Goal: Task Accomplishment & Management: Use online tool/utility

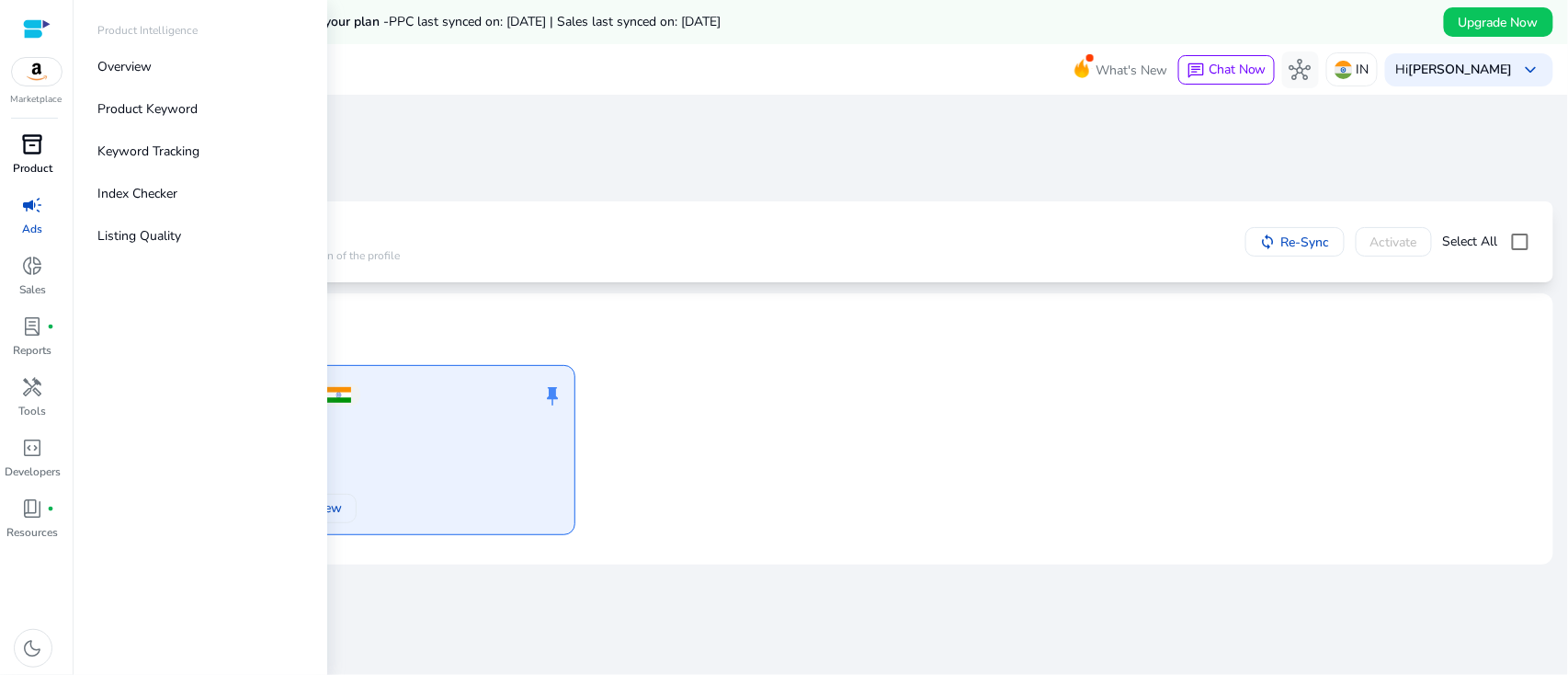
click at [39, 141] on span "inventory_2" at bounding box center [33, 144] width 22 height 22
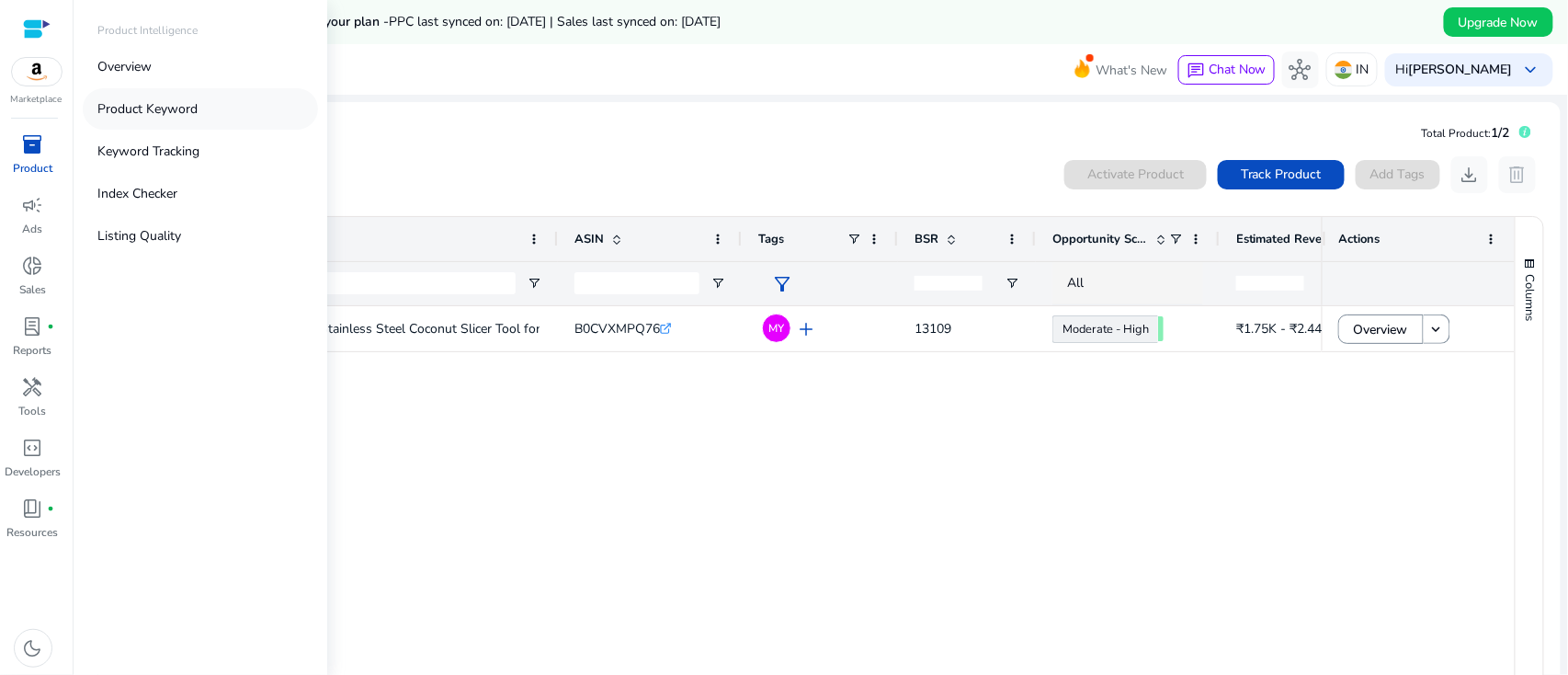
click at [170, 95] on link "Product Keyword" at bounding box center [201, 109] width 236 height 41
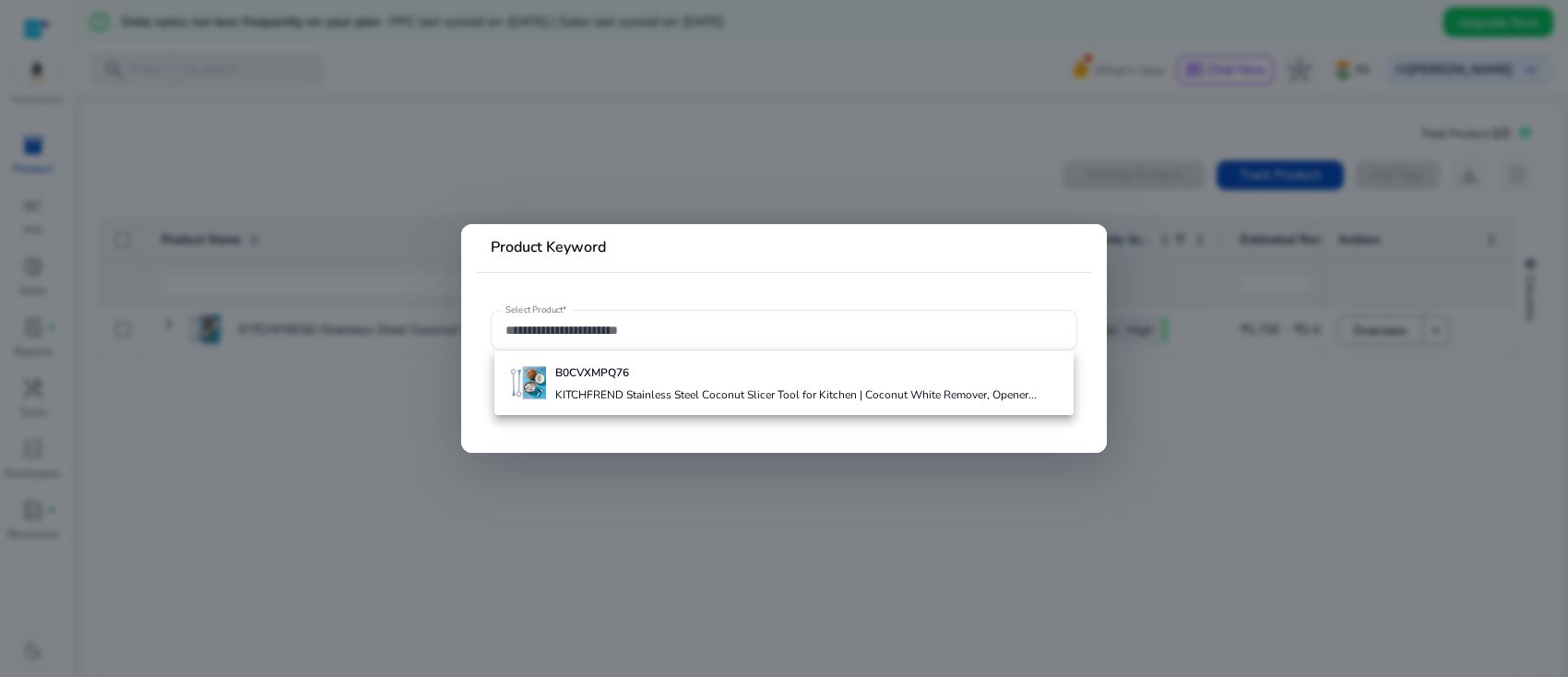
click at [473, 480] on div at bounding box center [784, 338] width 1568 height 677
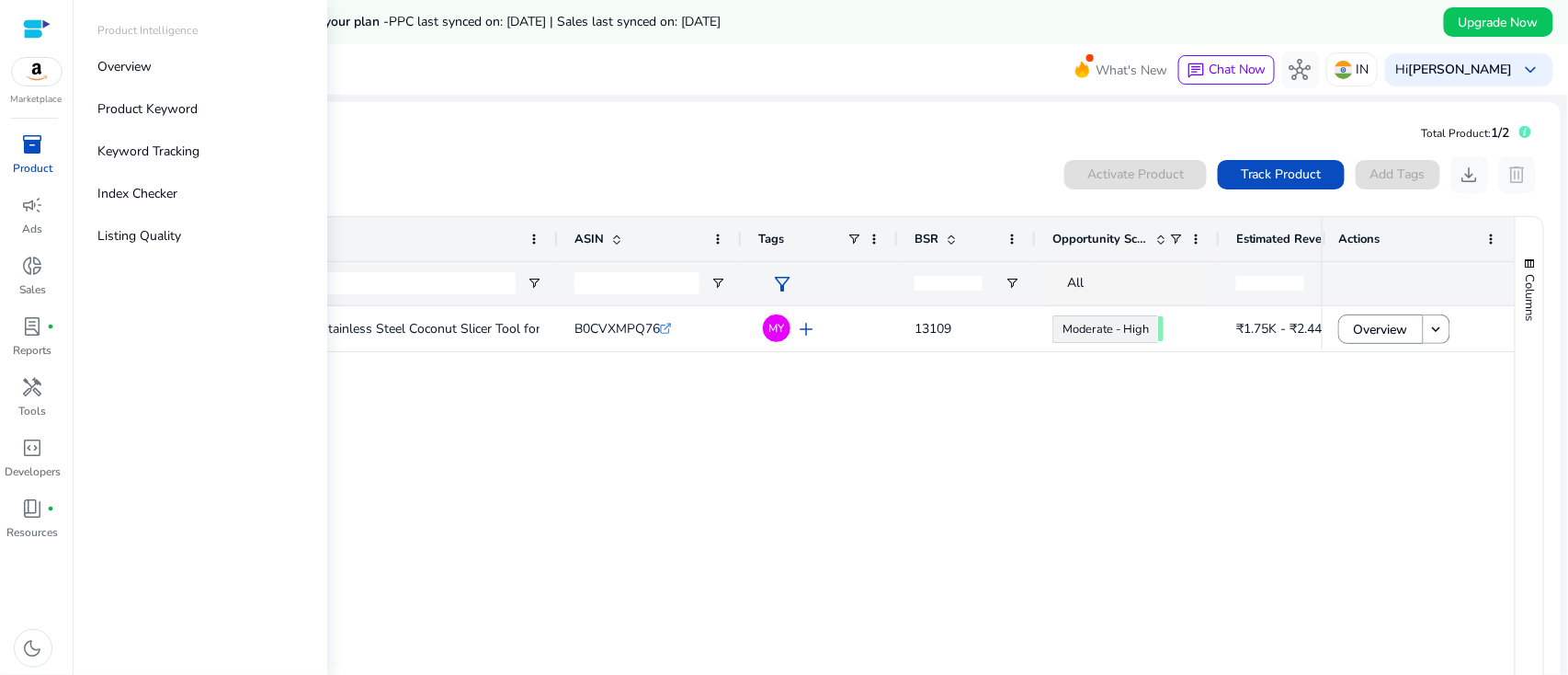
click at [25, 155] on span "inventory_2" at bounding box center [33, 144] width 22 height 22
click at [149, 233] on p "Listing Quality" at bounding box center [139, 236] width 84 height 19
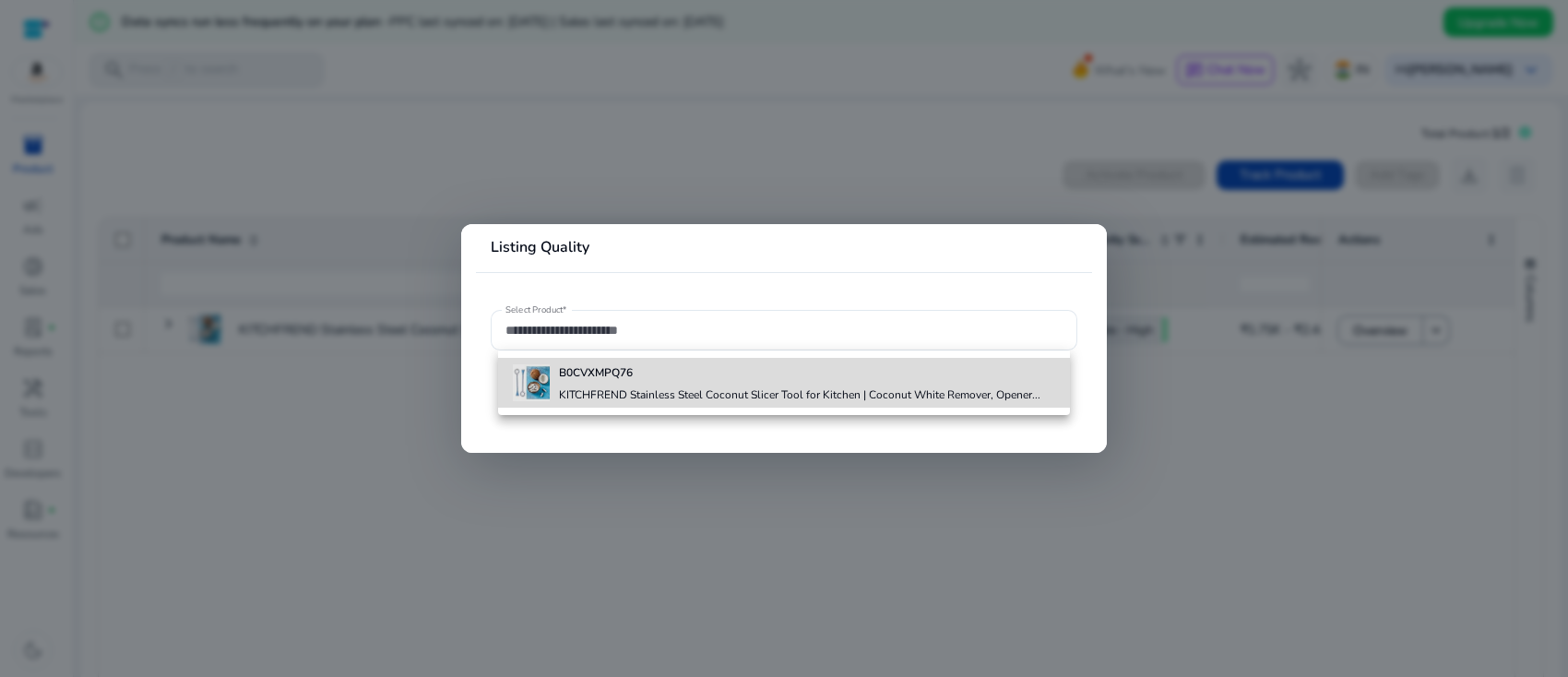
click at [690, 393] on h4 "KITCHFREND Stainless Steel Coconut Slicer Tool for Kitchen | Coconut White Remo…" at bounding box center [800, 394] width 482 height 15
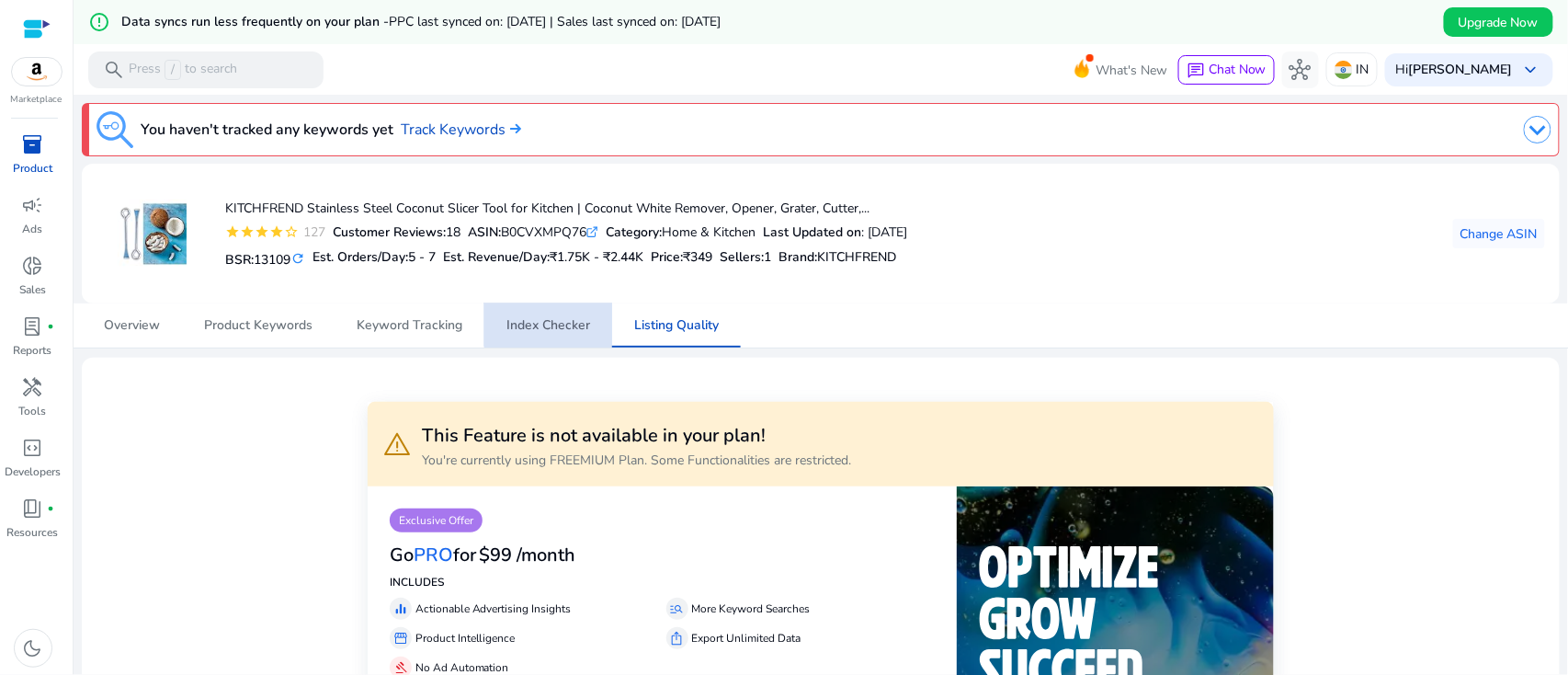
click at [563, 319] on span "Index Checker" at bounding box center [548, 324] width 84 height 13
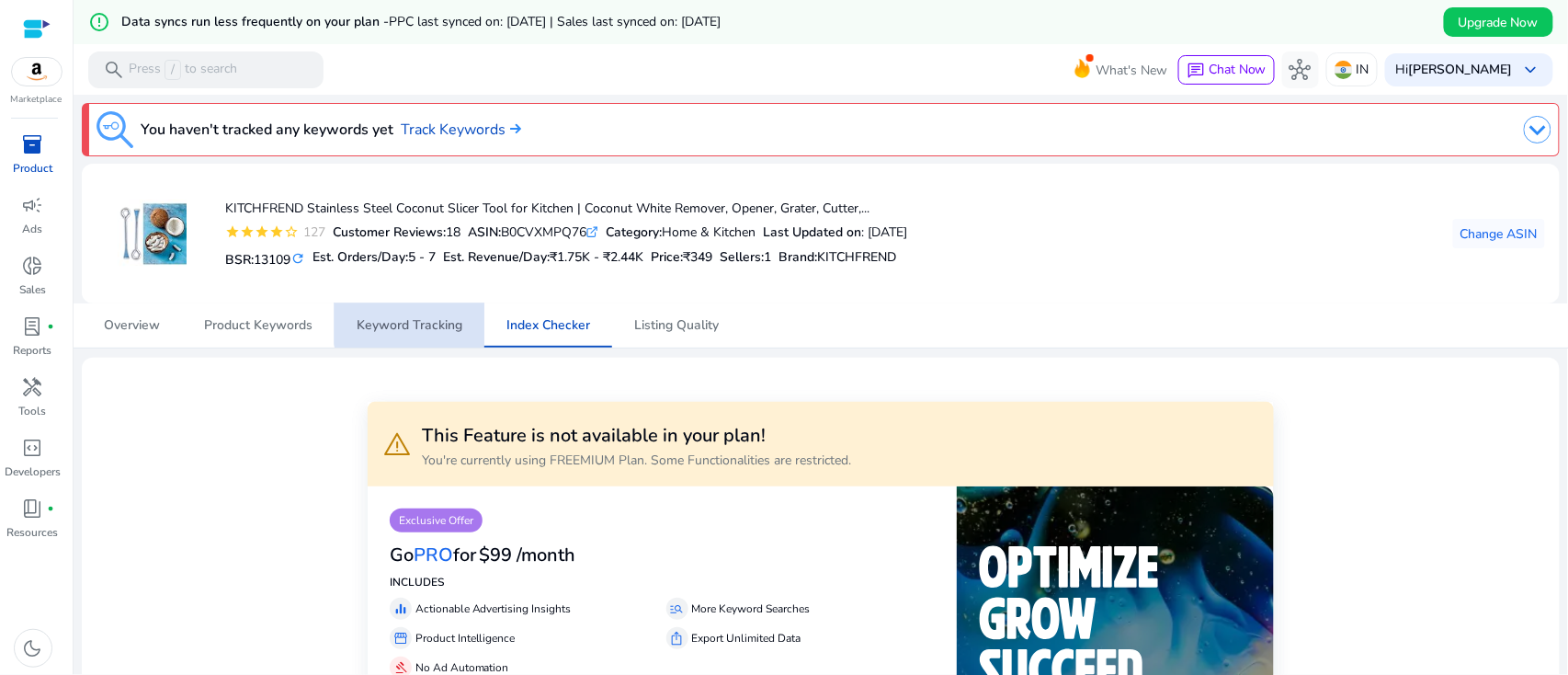
click at [429, 319] on span "Keyword Tracking" at bounding box center [409, 324] width 106 height 13
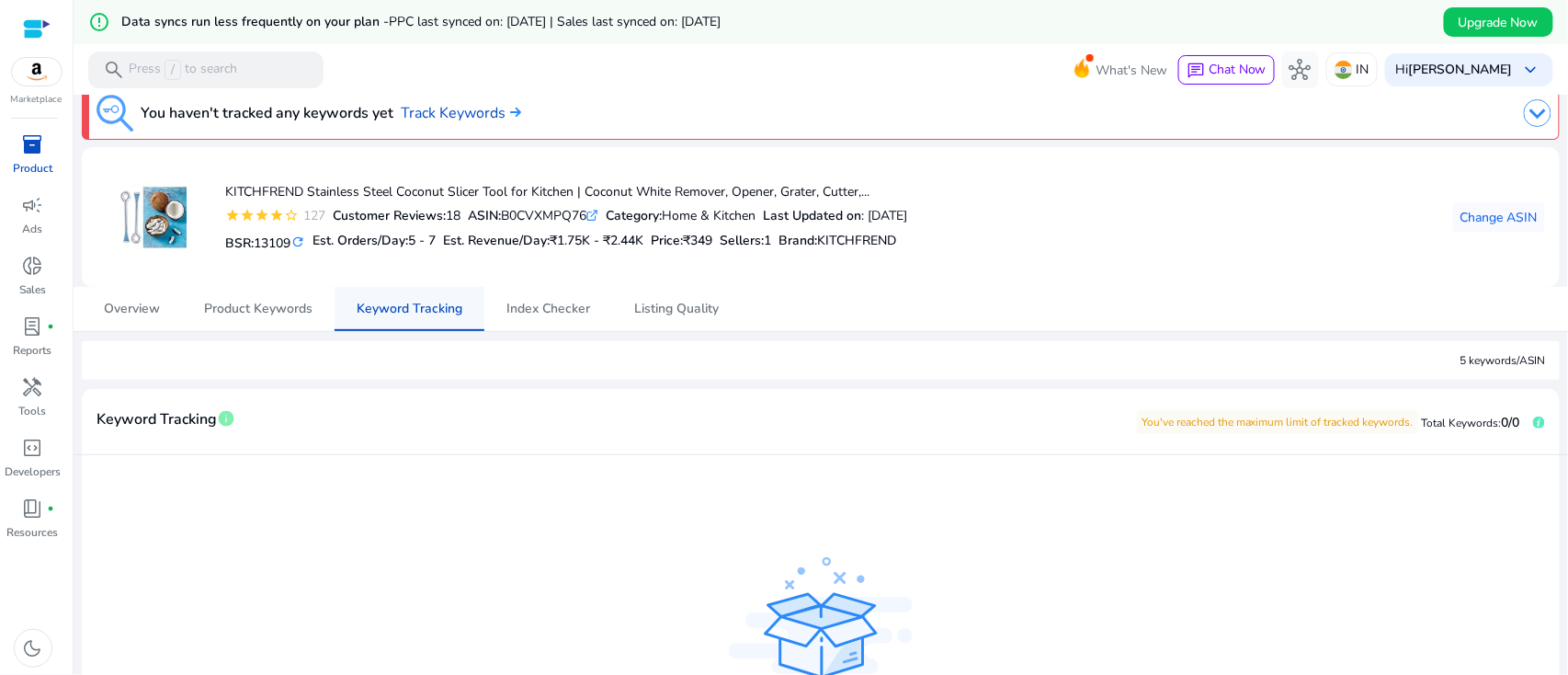
scroll to position [15, 0]
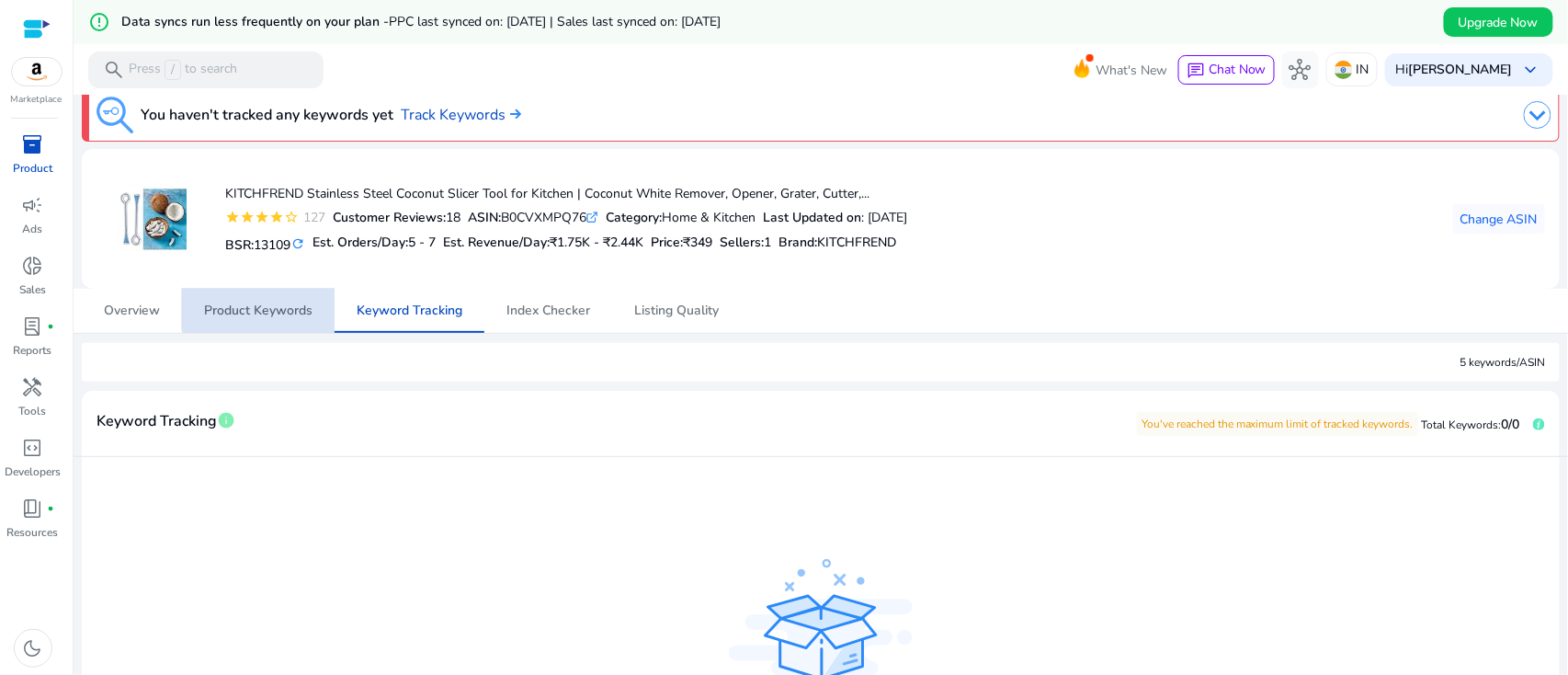
click at [277, 309] on span "Product Keywords" at bounding box center [257, 310] width 108 height 13
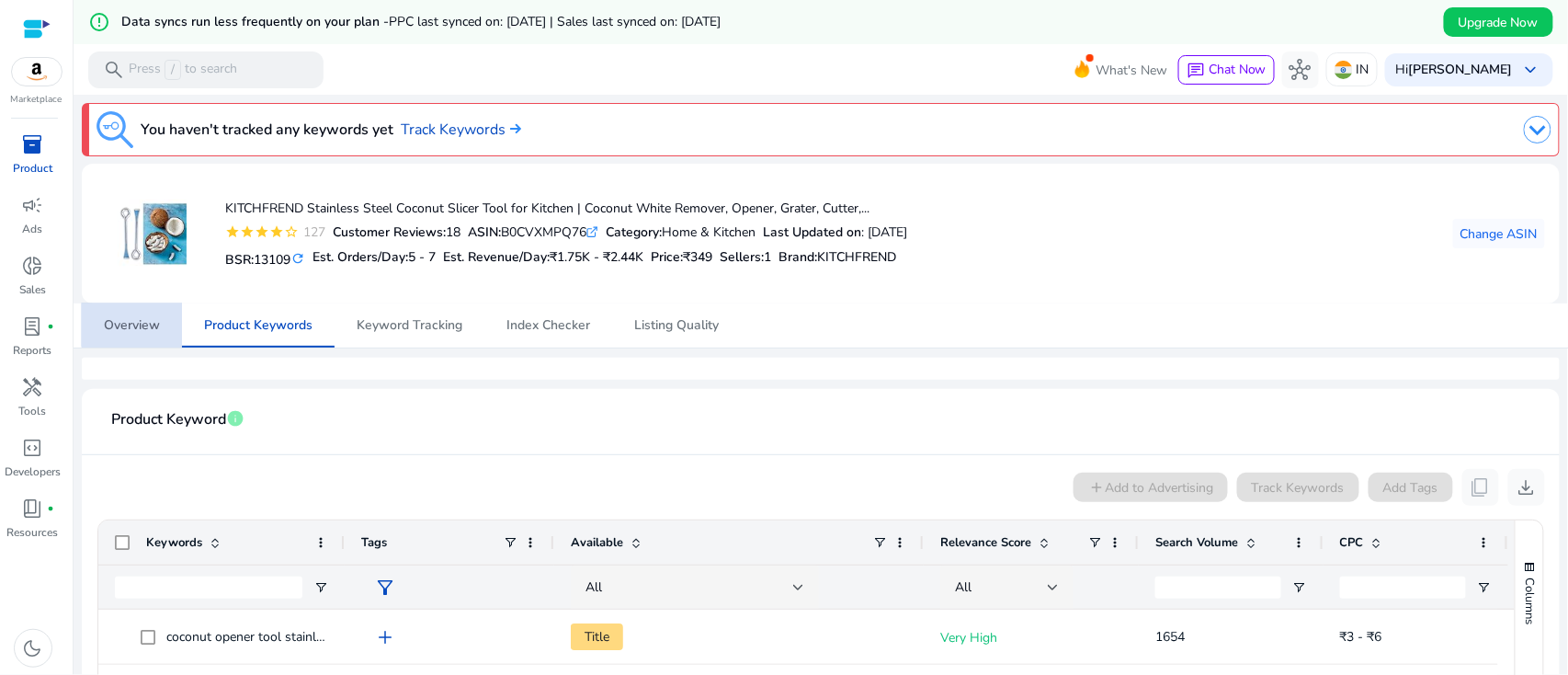
click at [139, 324] on span "Overview" at bounding box center [132, 324] width 56 height 13
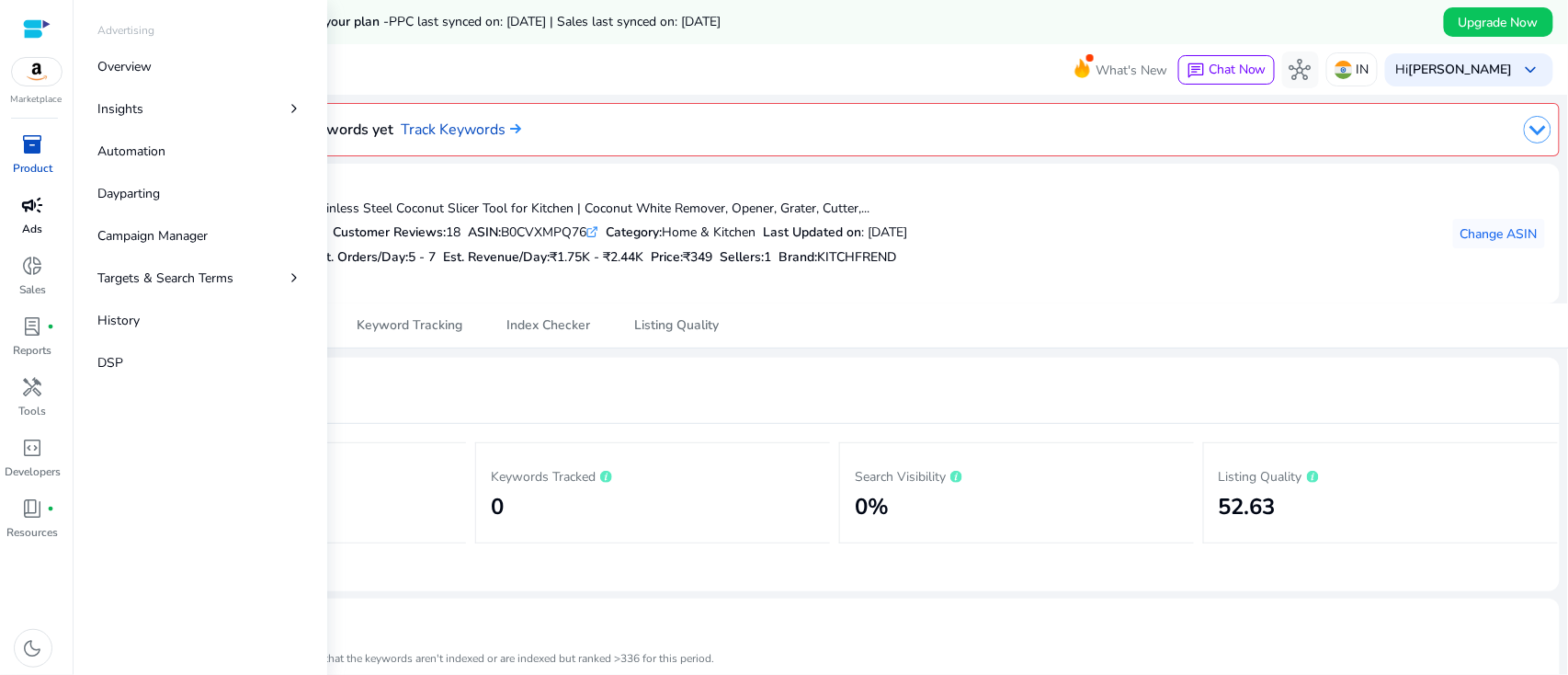
click at [39, 206] on span "campaign" at bounding box center [33, 205] width 22 height 22
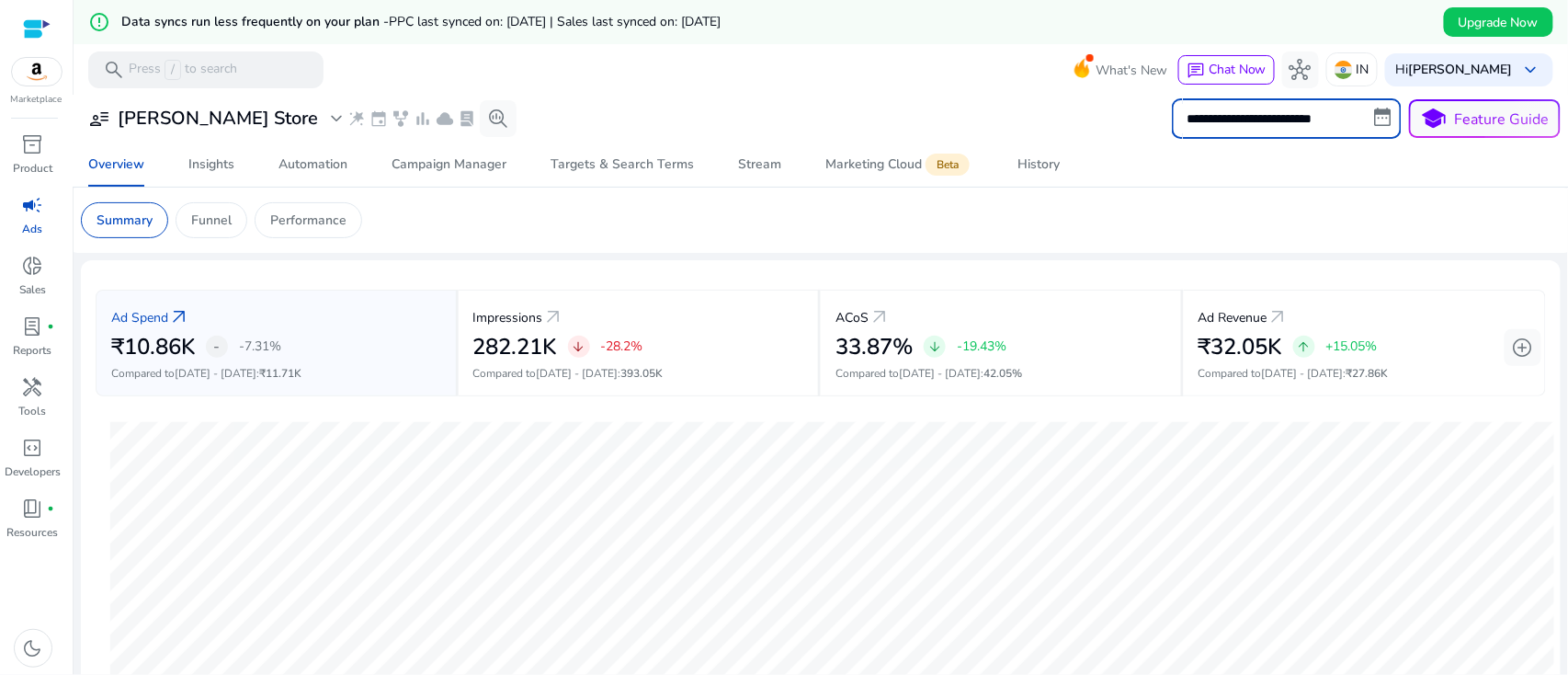
click at [1326, 117] on input "**********" at bounding box center [1287, 119] width 230 height 41
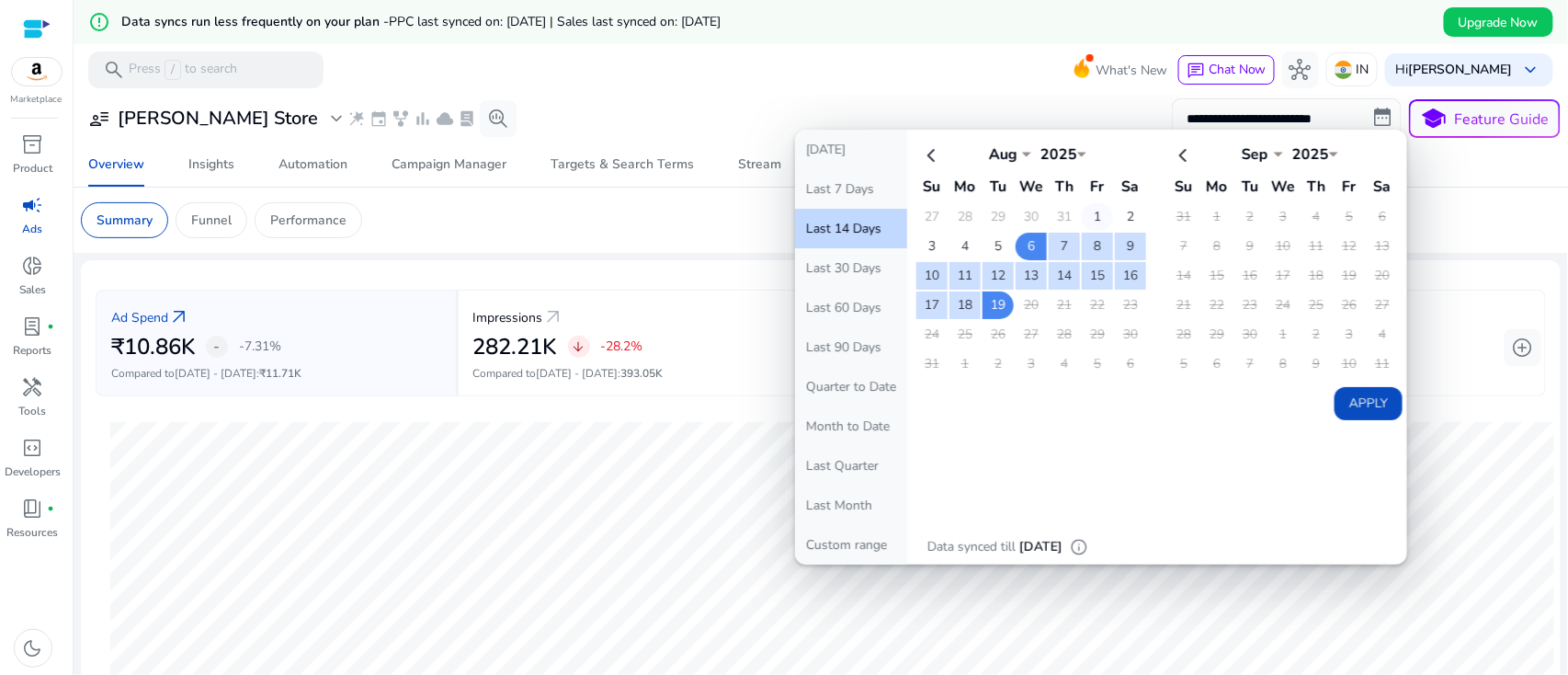
click at [1092, 207] on td "1" at bounding box center [1098, 217] width 31 height 27
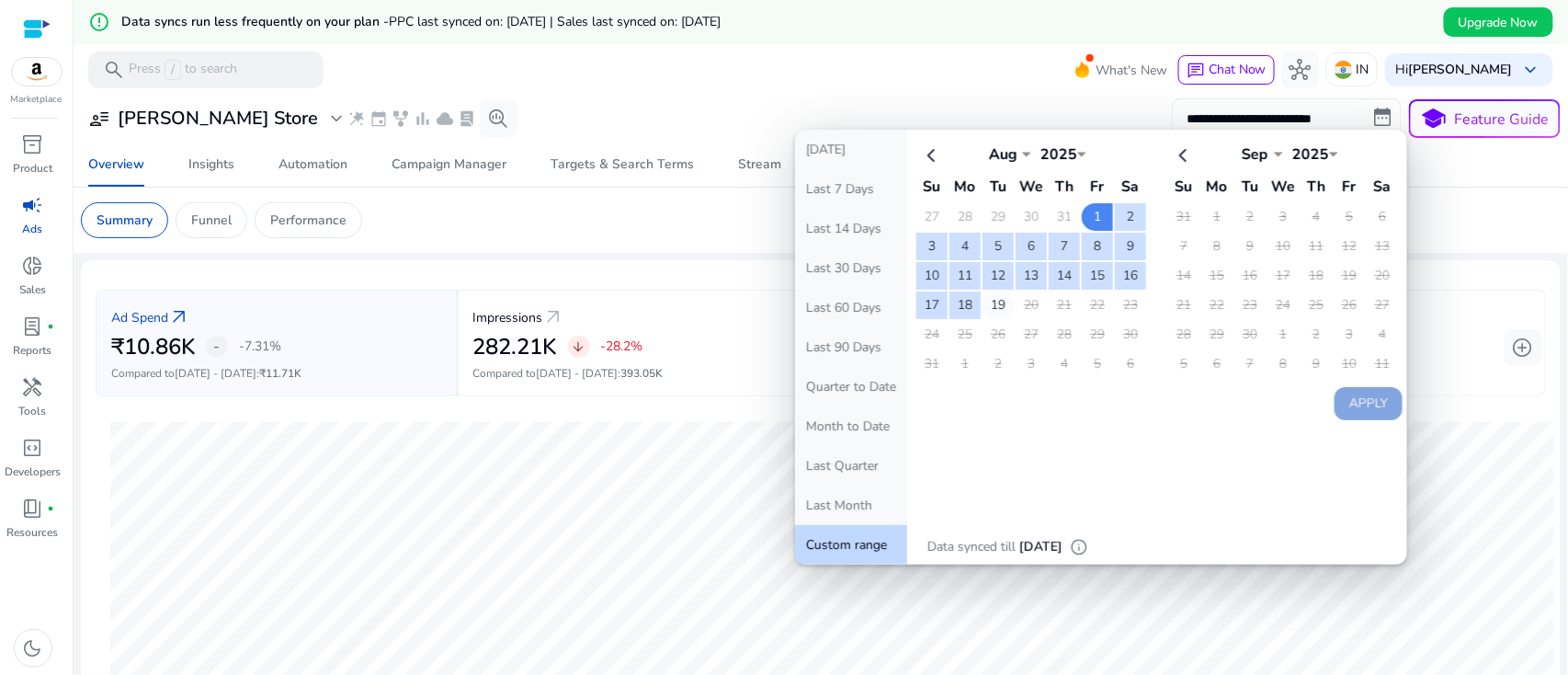
click at [991, 306] on td "19" at bounding box center [998, 305] width 31 height 27
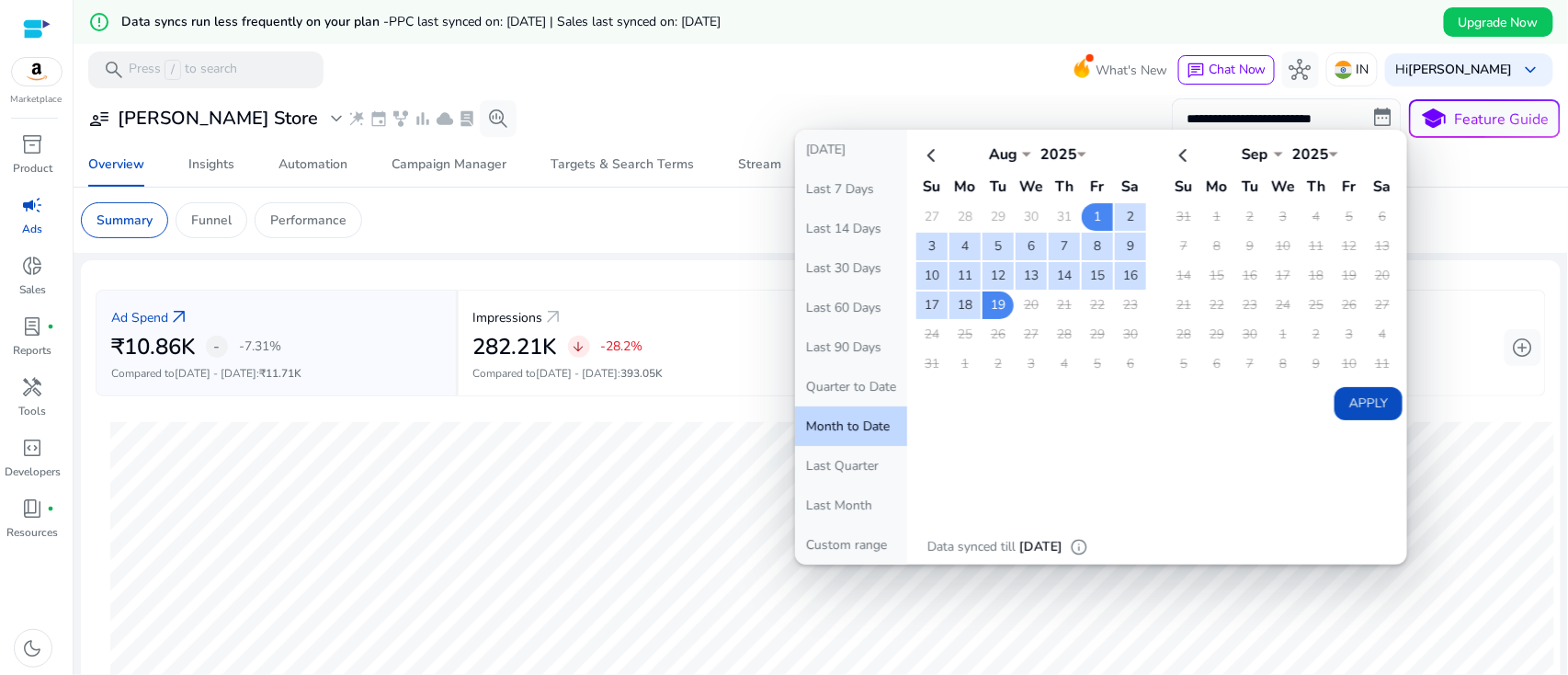
click at [1351, 406] on button "Apply" at bounding box center [1368, 403] width 68 height 33
type input "**********"
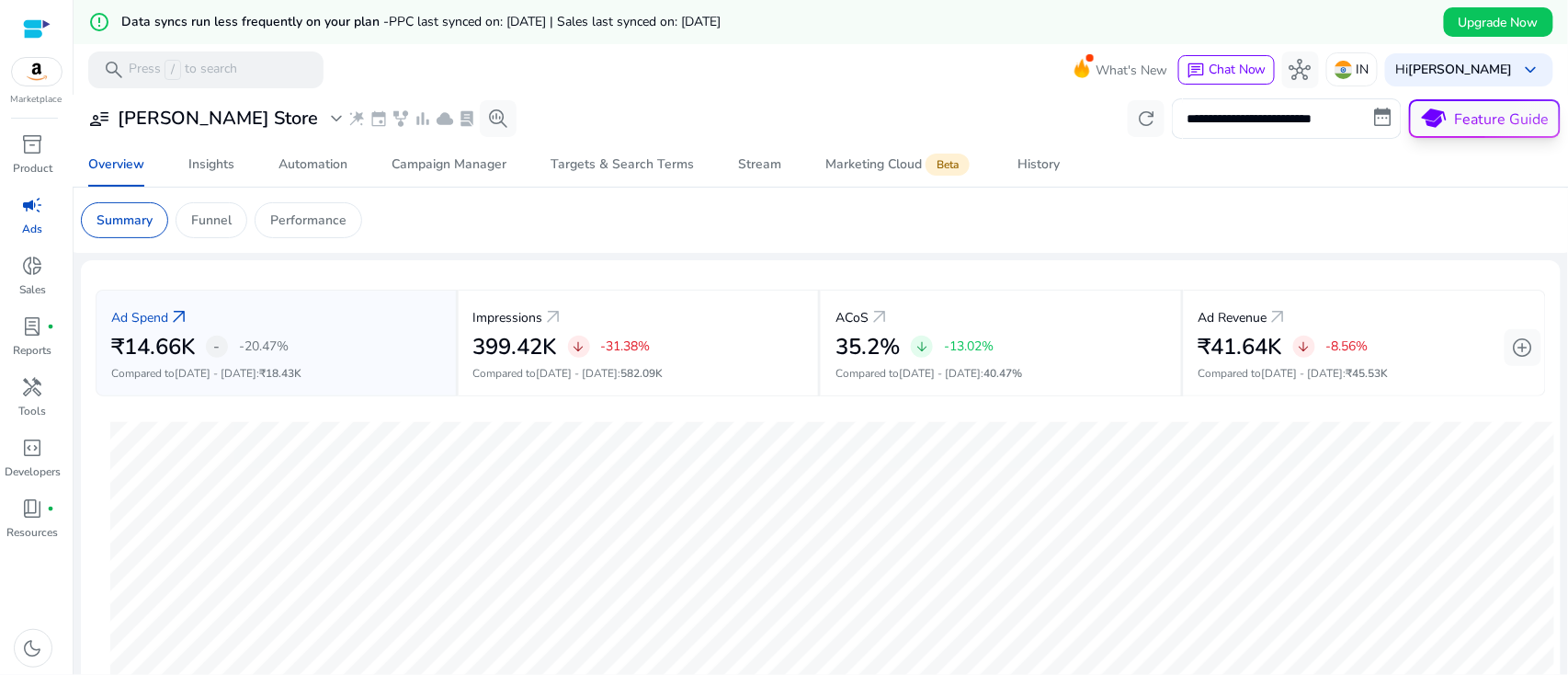
click at [1482, 120] on button "school Feature Guide" at bounding box center [1485, 119] width 152 height 39
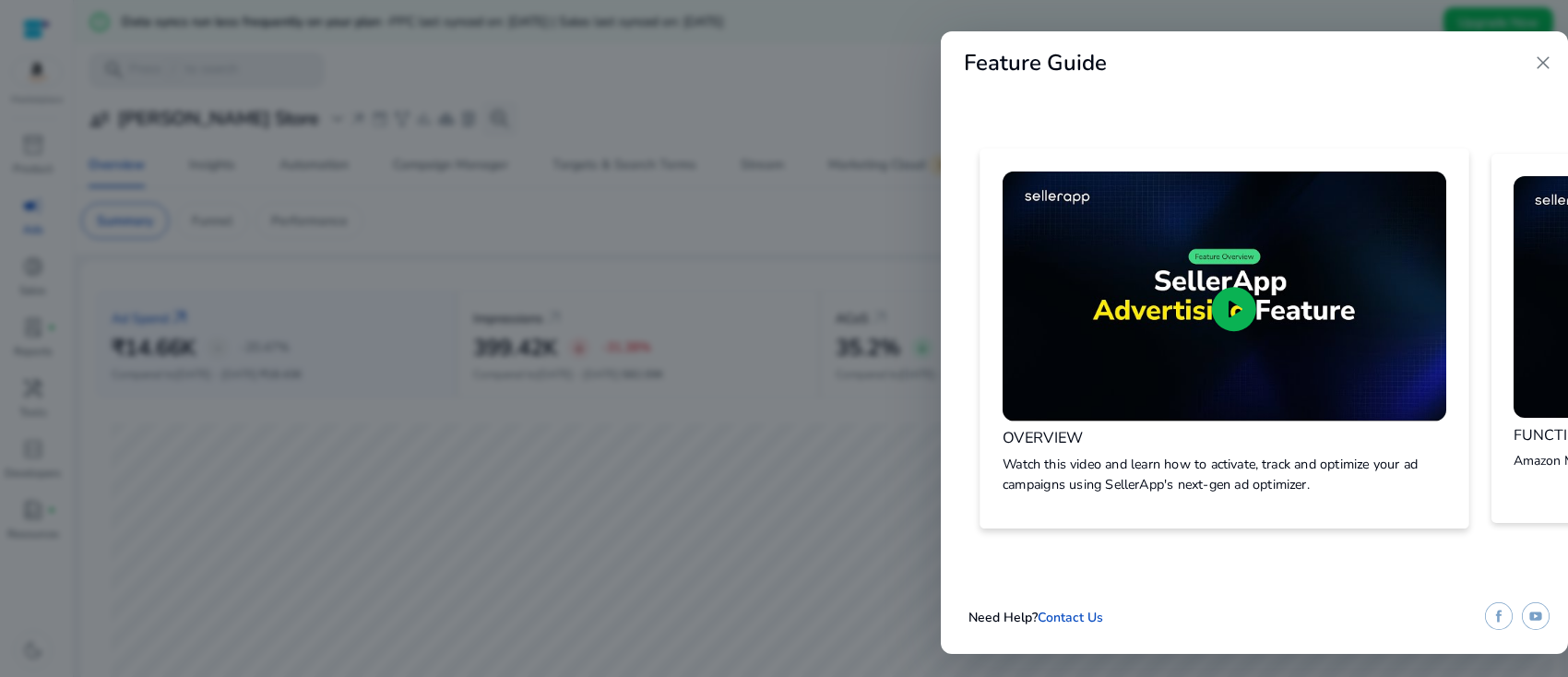
click at [1243, 299] on span "play_circle" at bounding box center [1234, 309] width 54 height 54
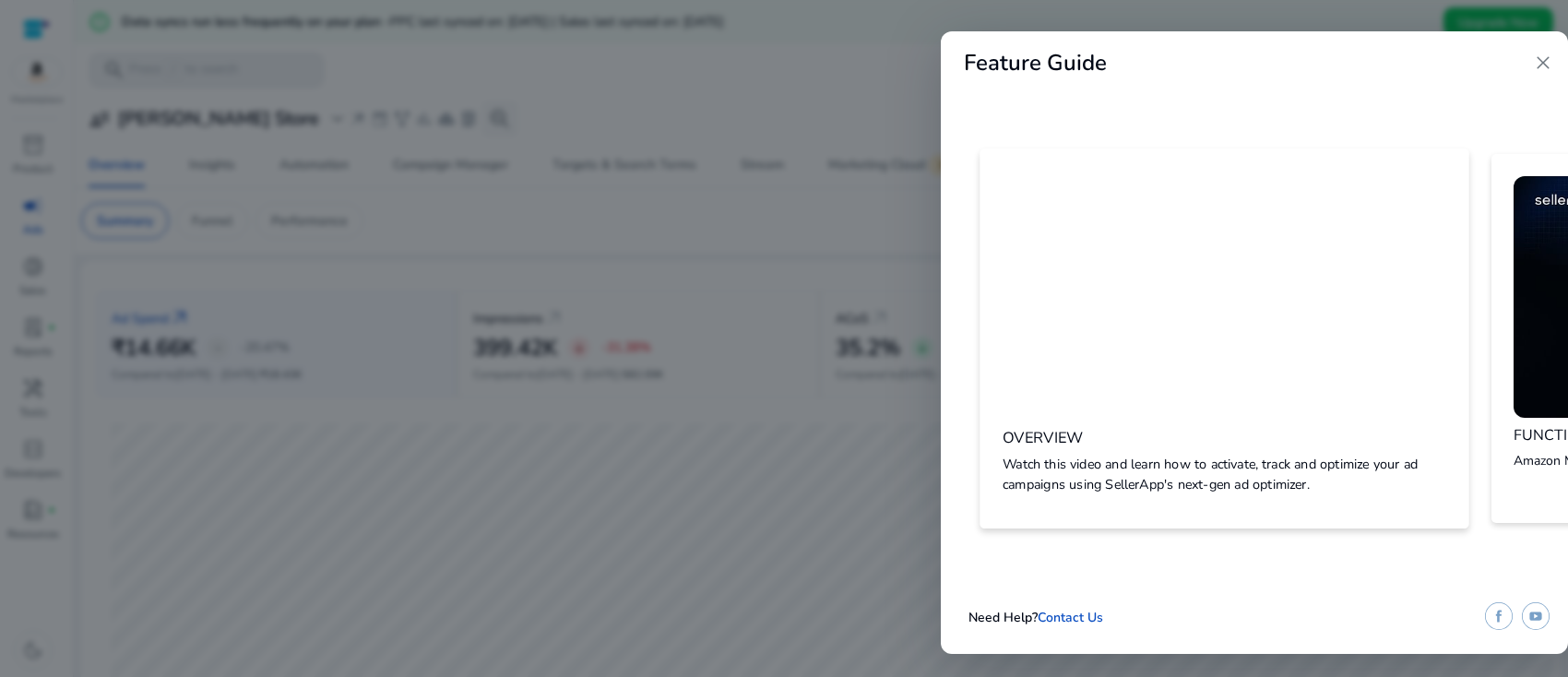
click at [1261, 47] on div "Feature Guide close" at bounding box center [1254, 63] width 628 height 63
